Goal: Task Accomplishment & Management: Complete application form

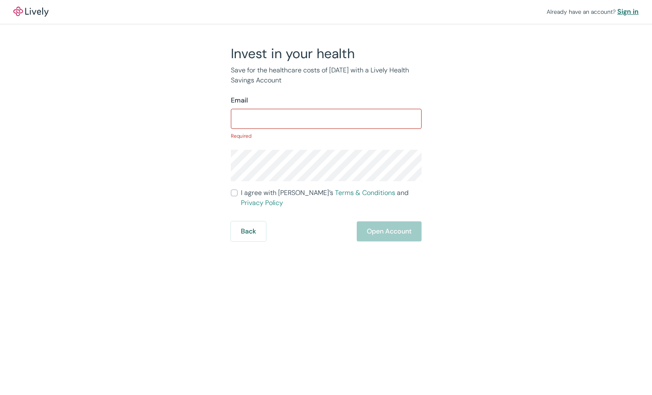
click at [627, 9] on div "Sign in" at bounding box center [628, 12] width 21 height 10
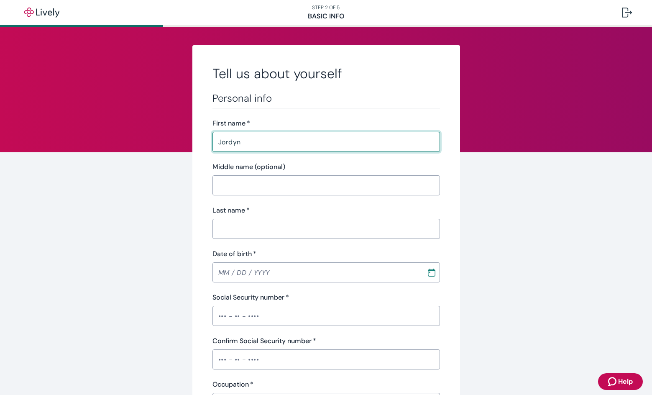
type input "Jordyn"
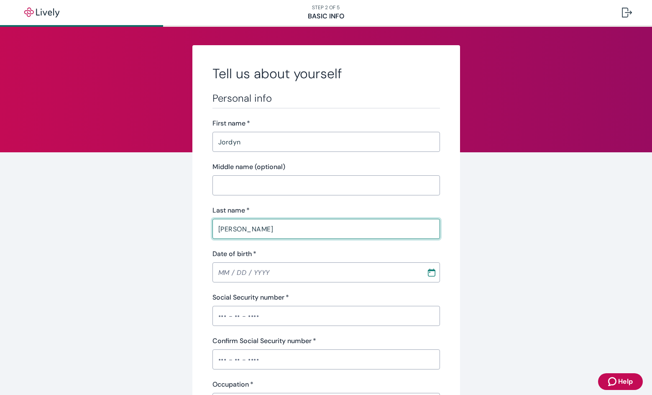
type input "[PERSON_NAME]"
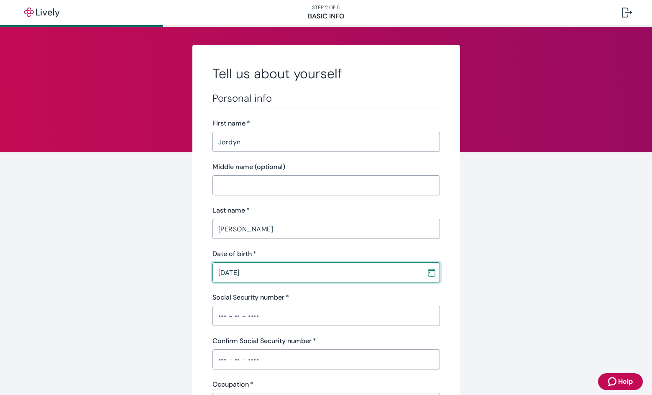
type input "[DATE]"
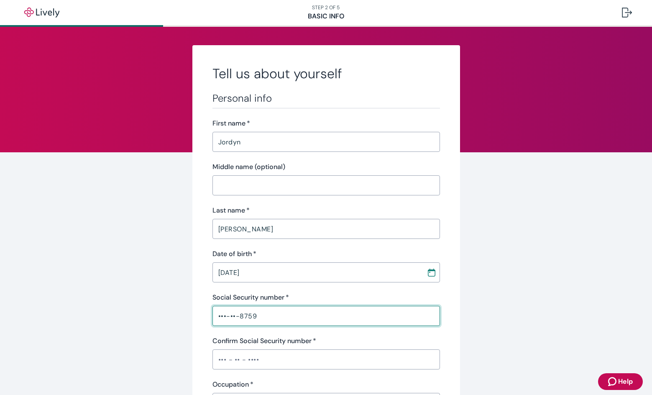
type input "•••-••-8759"
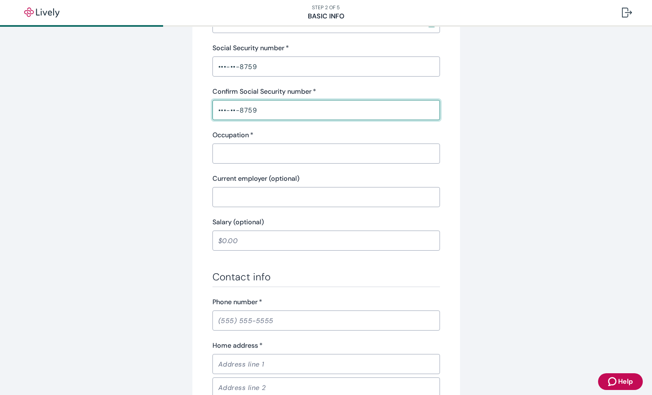
scroll to position [293, 0]
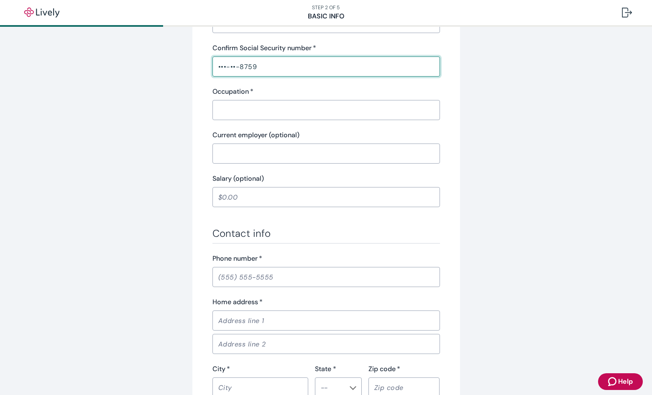
type input "•••-••-8759"
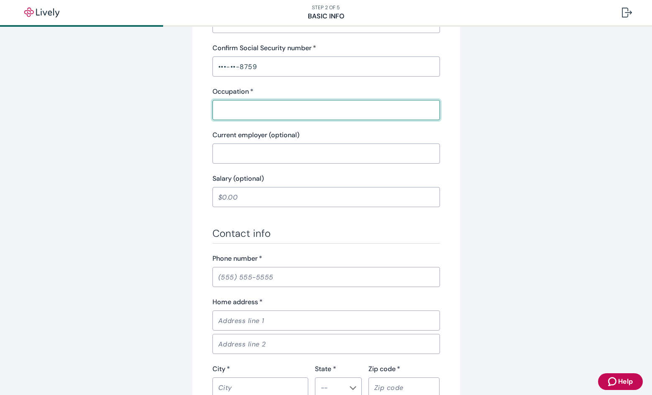
click at [259, 116] on input "Occupation   *" at bounding box center [327, 110] width 228 height 17
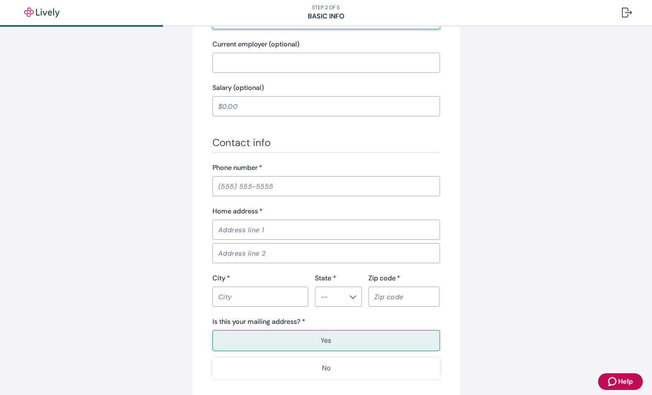
scroll to position [419, 0]
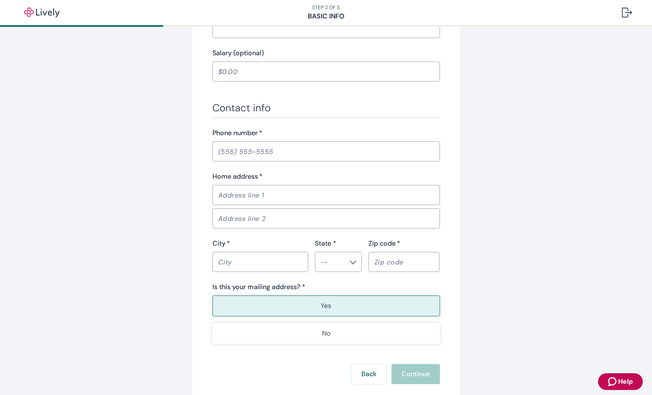
type input "Administrative Assistant"
click at [292, 148] on input "Phone number   *" at bounding box center [327, 151] width 228 height 17
type input "[PHONE_NUMBER]"
click at [273, 196] on input "Home address   *" at bounding box center [327, 195] width 228 height 17
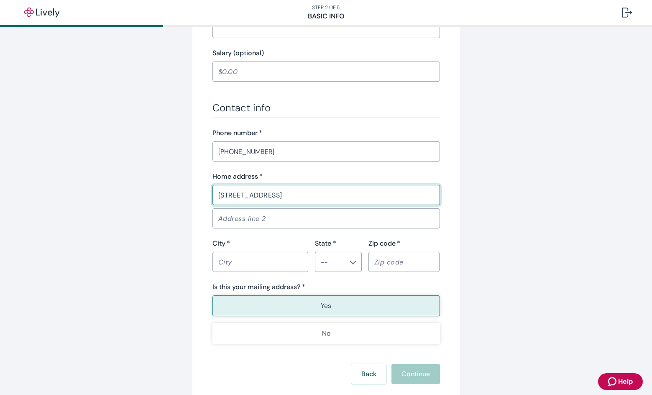
type input "[STREET_ADDRESS]"
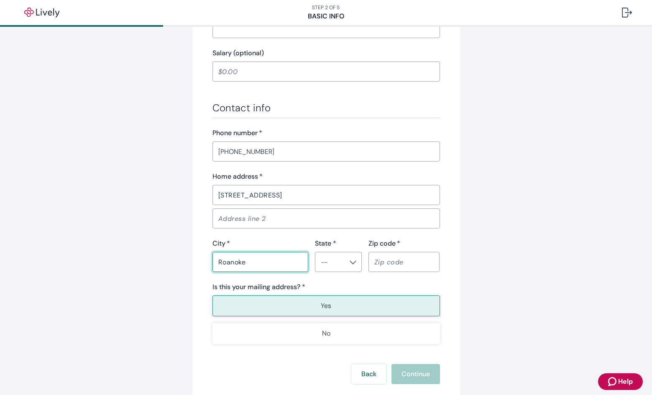
type input "Roanoke"
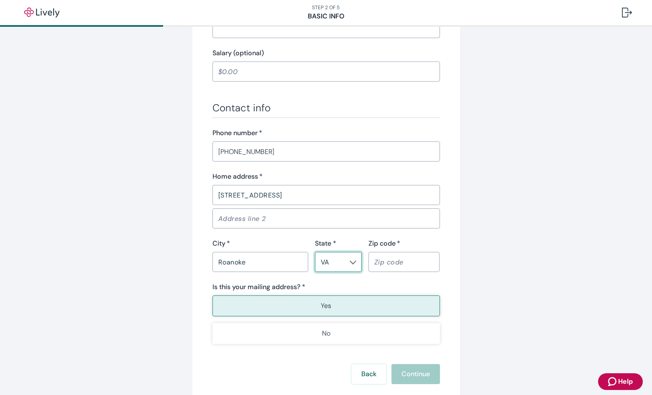
type input "VA"
type input "24019"
type button "true"
click at [339, 305] on button "Yes" at bounding box center [327, 305] width 228 height 21
click at [412, 368] on button "Continue" at bounding box center [416, 374] width 49 height 20
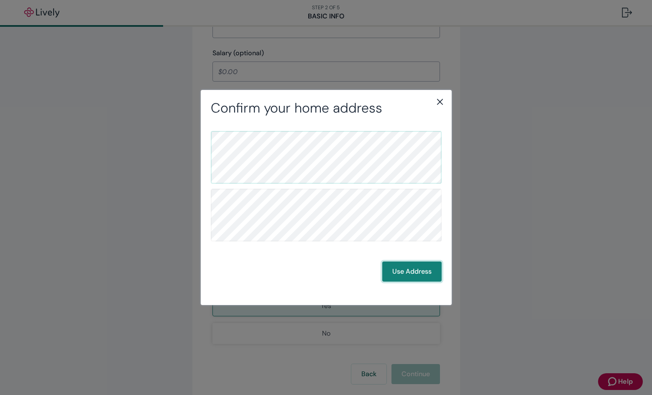
click at [410, 271] on button "Use Address" at bounding box center [412, 272] width 59 height 20
click at [419, 272] on button "Use Address" at bounding box center [412, 272] width 59 height 20
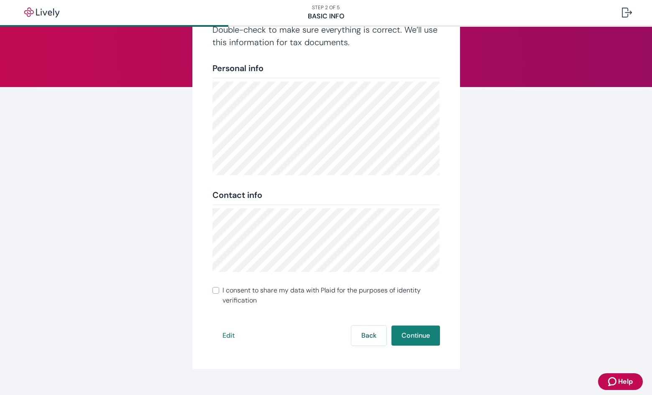
scroll to position [80, 0]
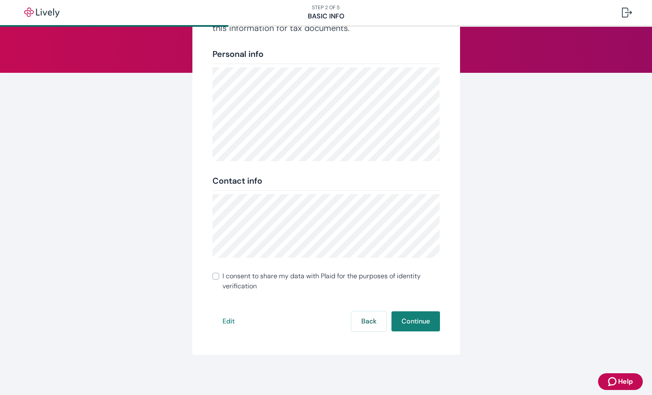
drag, startPoint x: 405, startPoint y: 319, endPoint x: 411, endPoint y: 321, distance: 6.5
click at [405, 320] on button "Continue" at bounding box center [416, 321] width 49 height 20
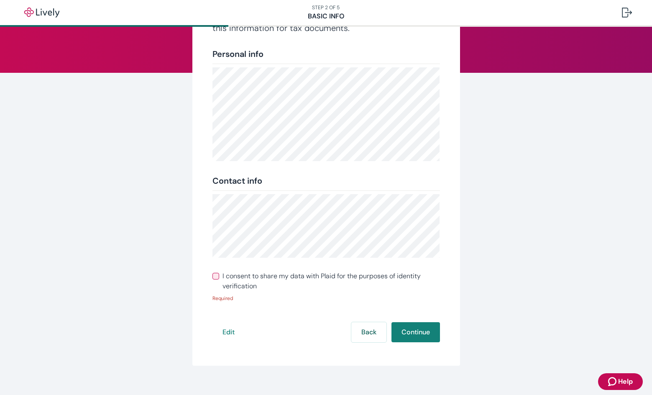
click at [213, 275] on input "I consent to share my data with Plaid for the purposes of identity verification" at bounding box center [216, 276] width 7 height 7
checkbox input "true"
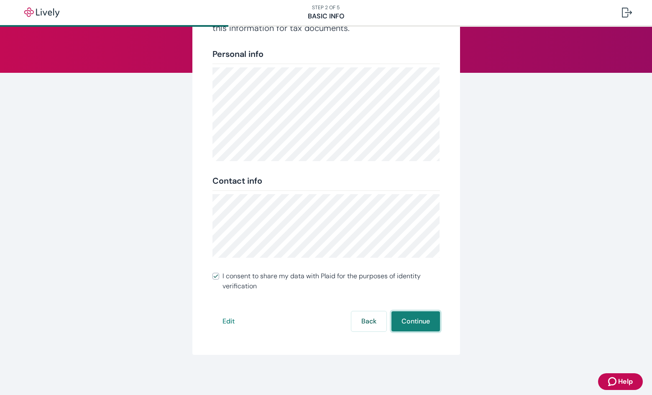
click at [410, 319] on button "Continue" at bounding box center [416, 321] width 49 height 20
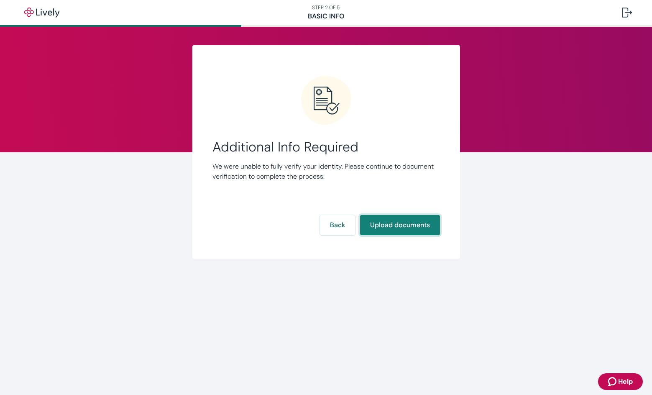
click at [389, 223] on button "Upload documents" at bounding box center [400, 225] width 80 height 20
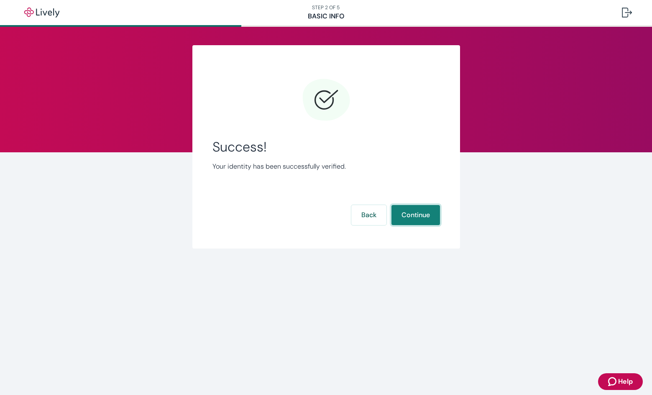
drag, startPoint x: 417, startPoint y: 215, endPoint x: 482, endPoint y: 219, distance: 65.0
click at [418, 215] on button "Continue" at bounding box center [416, 215] width 49 height 20
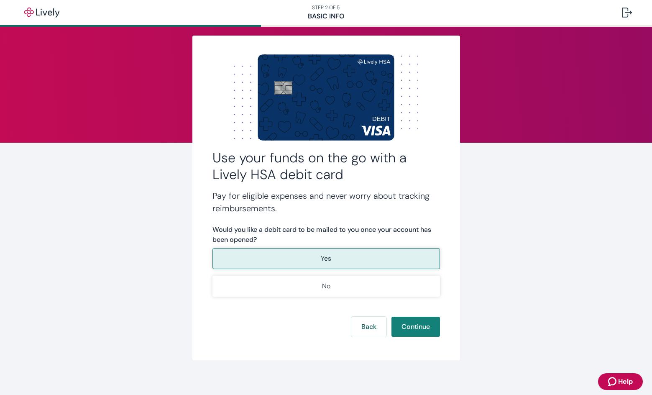
scroll to position [15, 0]
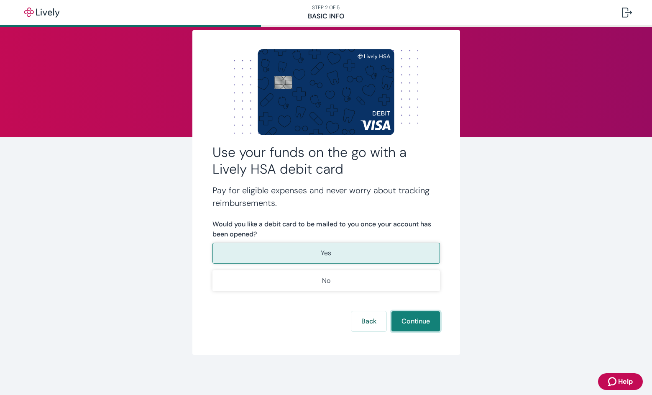
click at [413, 322] on button "Continue" at bounding box center [416, 321] width 49 height 20
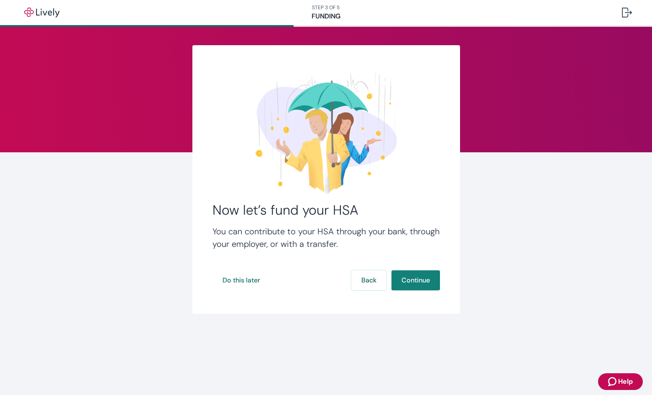
drag, startPoint x: 411, startPoint y: 281, endPoint x: 478, endPoint y: 287, distance: 67.2
click at [412, 282] on button "Continue" at bounding box center [416, 280] width 49 height 20
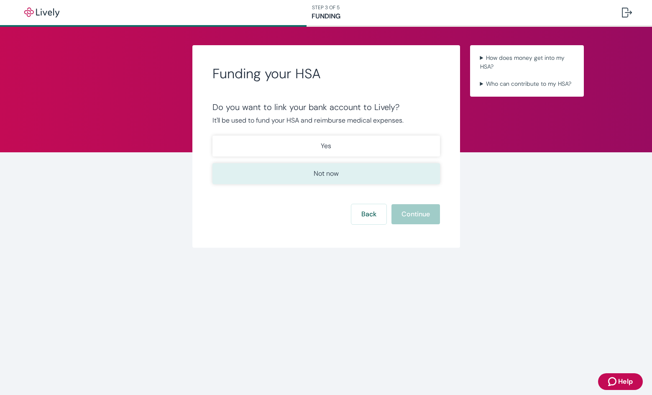
click at [336, 173] on p "Not now" at bounding box center [326, 174] width 25 height 10
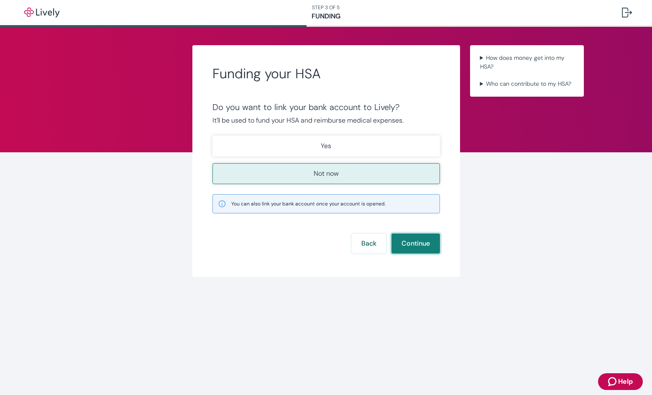
click at [415, 240] on button "Continue" at bounding box center [416, 244] width 49 height 20
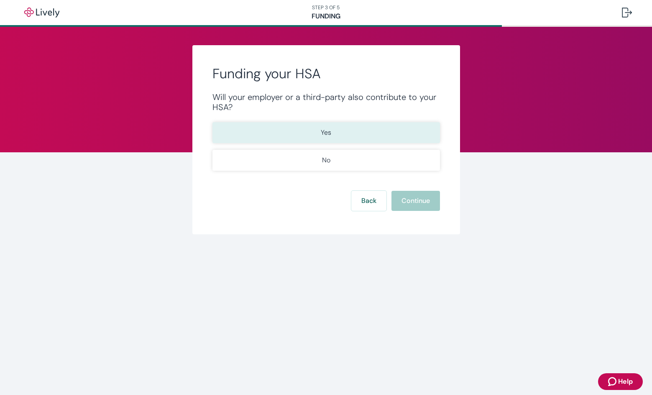
drag, startPoint x: 317, startPoint y: 136, endPoint x: 321, endPoint y: 135, distance: 4.7
click at [320, 136] on button "Yes" at bounding box center [327, 132] width 228 height 21
click at [409, 202] on button "Continue" at bounding box center [416, 201] width 49 height 20
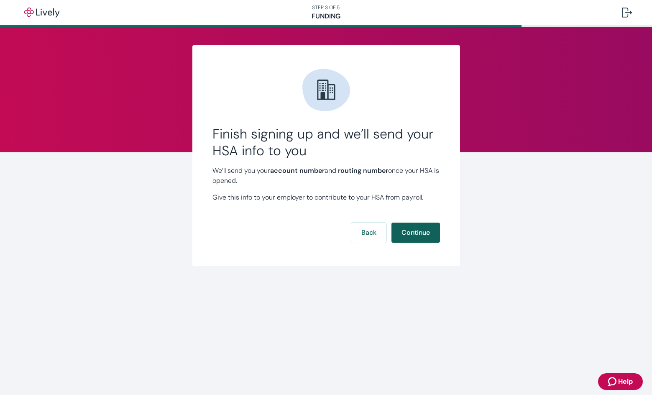
click at [430, 236] on button "Continue" at bounding box center [416, 233] width 49 height 20
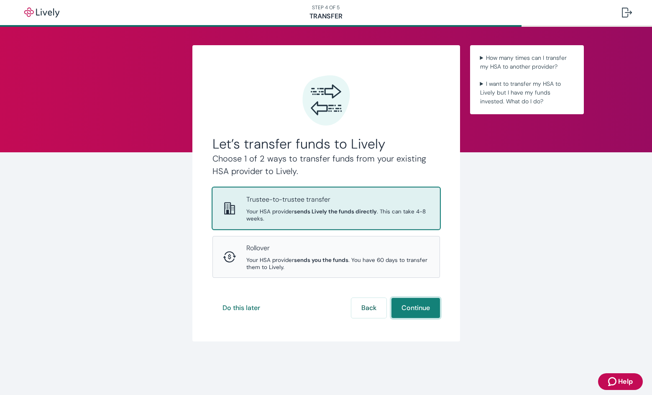
click at [416, 305] on button "Continue" at bounding box center [416, 308] width 49 height 20
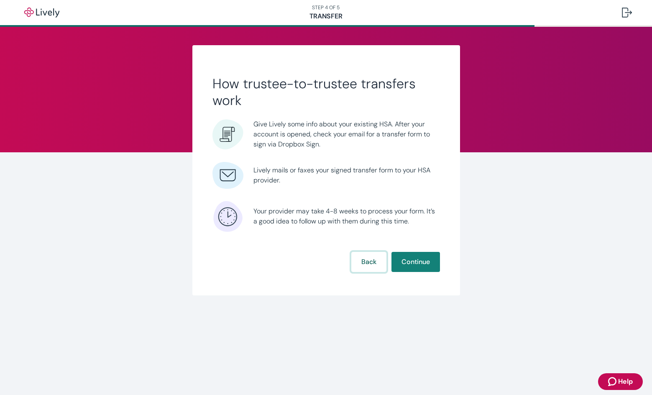
click at [357, 259] on button "Back" at bounding box center [369, 262] width 35 height 20
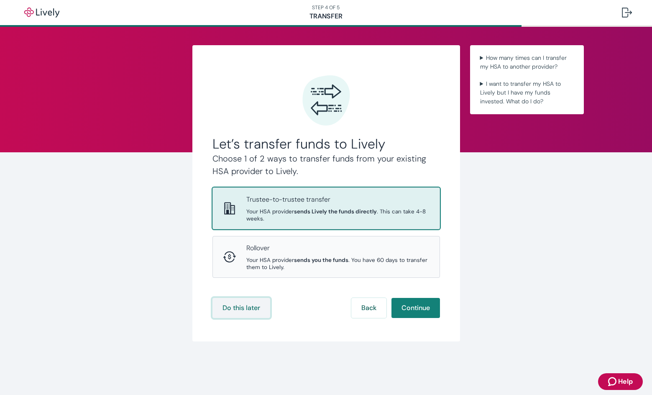
click at [229, 308] on button "Do this later" at bounding box center [242, 308] width 58 height 20
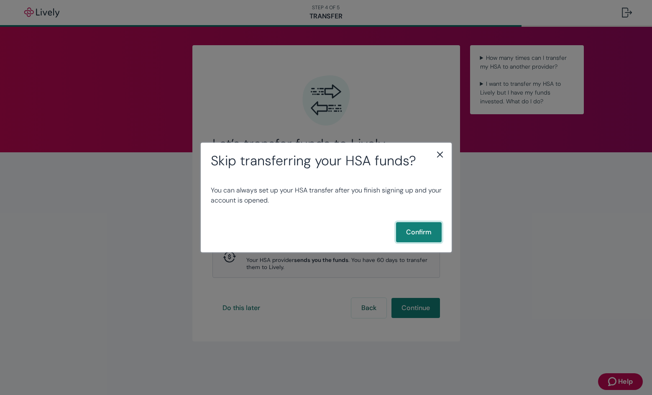
click at [420, 234] on button "Confirm" at bounding box center [419, 232] width 46 height 20
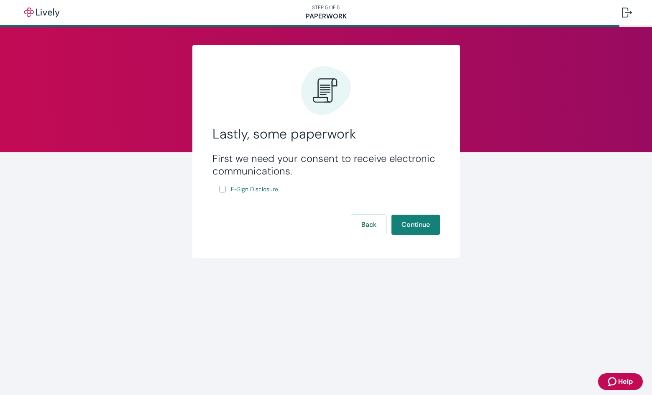
drag, startPoint x: 223, startPoint y: 189, endPoint x: 241, endPoint y: 196, distance: 19.2
click at [227, 190] on label "E-Sign Disclosure" at bounding box center [249, 189] width 61 height 10
click at [226, 190] on input "E-Sign Disclosure" at bounding box center [222, 189] width 7 height 7
checkbox input "true"
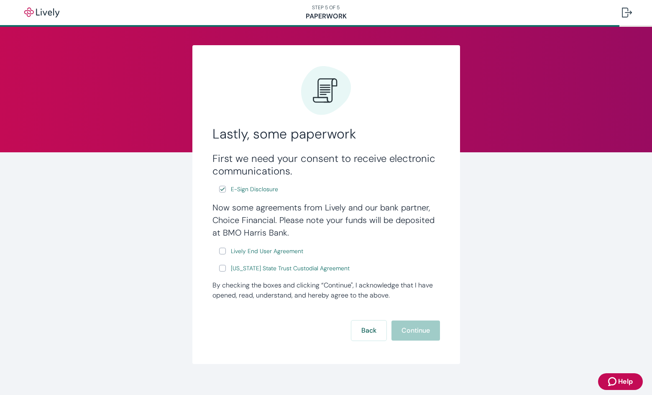
click at [219, 270] on input "[US_STATE] State Trust Custodial Agreement" at bounding box center [222, 268] width 7 height 7
checkbox input "true"
click at [219, 250] on input "Lively End User Agreement" at bounding box center [222, 251] width 7 height 7
checkbox input "true"
click at [409, 331] on button "Continue" at bounding box center [416, 331] width 49 height 20
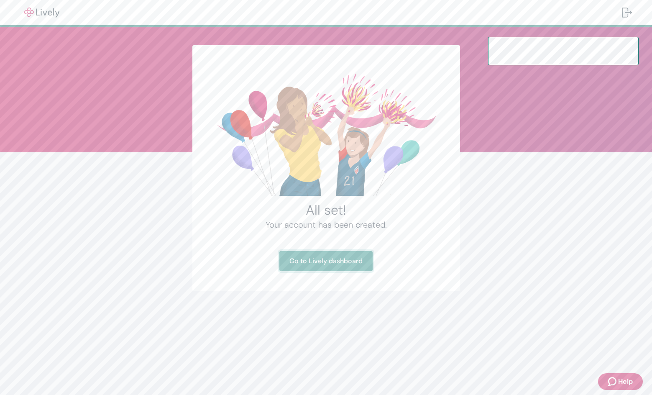
click at [323, 259] on link "Go to Lively dashboard" at bounding box center [326, 261] width 93 height 20
